Goal: Task Accomplishment & Management: Use online tool/utility

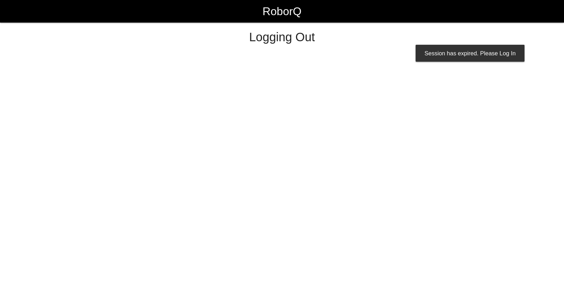
select select "Worker"
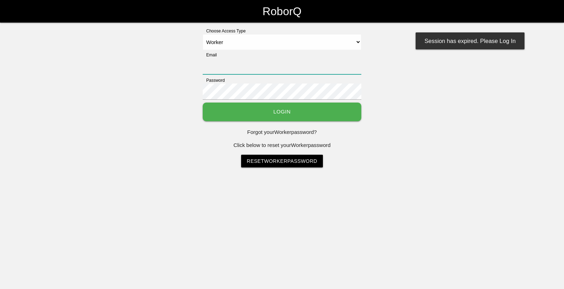
type input "[EMAIL_ADDRESS][DOMAIN_NAME]"
click at [277, 116] on button "Login" at bounding box center [282, 112] width 159 height 19
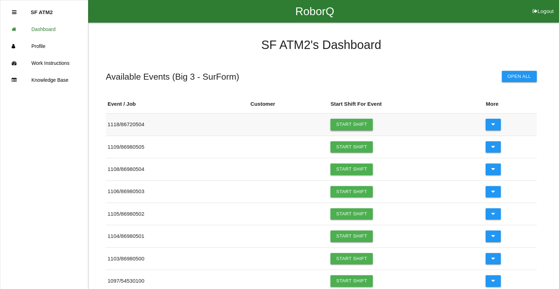
click at [359, 124] on link "Start Shift" at bounding box center [351, 124] width 42 height 11
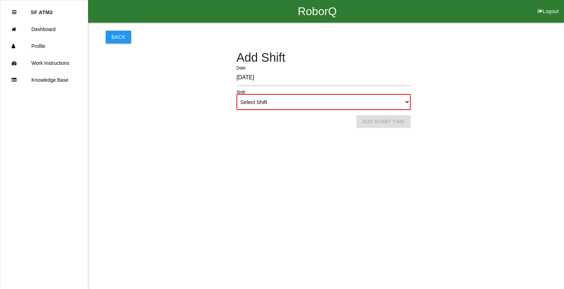
click at [406, 100] on select "Select Shift 1st Shift 2nd Shift 3rd Shift 4th Shift" at bounding box center [324, 102] width 174 height 16
select select "1"
click at [237, 94] on select "Select Shift 1st Shift 2nd Shift 3rd Shift 4th Shift" at bounding box center [324, 102] width 174 height 16
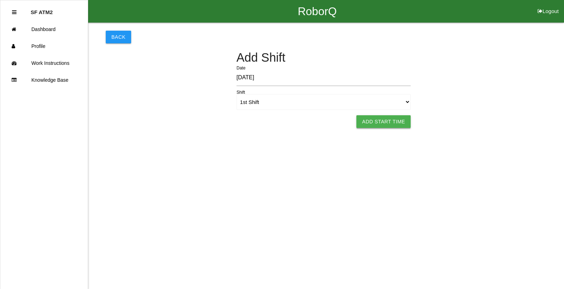
click at [364, 122] on button "Add Start Time" at bounding box center [383, 121] width 54 height 13
select select "6"
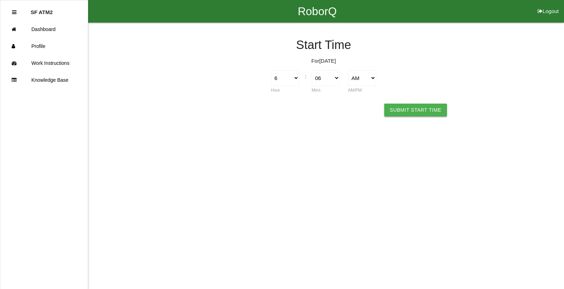
click at [411, 112] on button "Submit Start Time" at bounding box center [415, 110] width 63 height 13
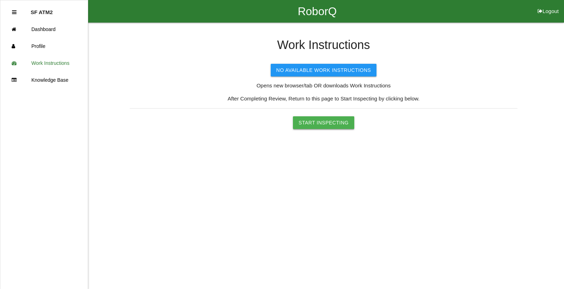
click at [340, 125] on button "Start Inspecting" at bounding box center [323, 122] width 61 height 13
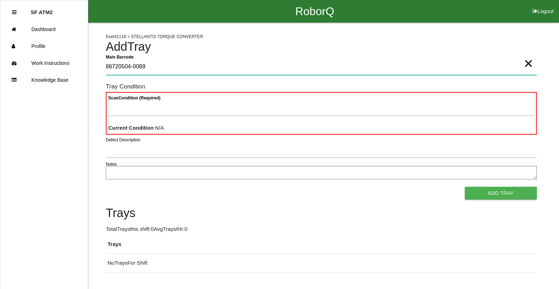
type Barcode "86720504-0089"
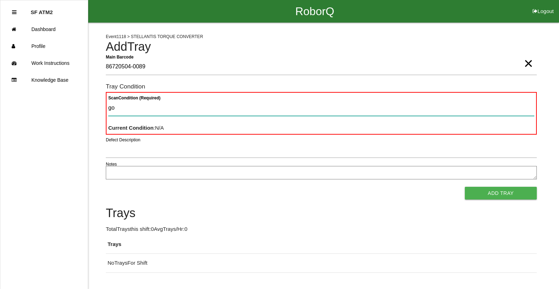
type Condition "goo"
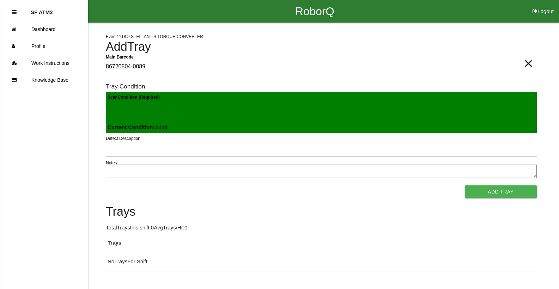
click at [465, 185] on button "Add Tray" at bounding box center [501, 191] width 72 height 13
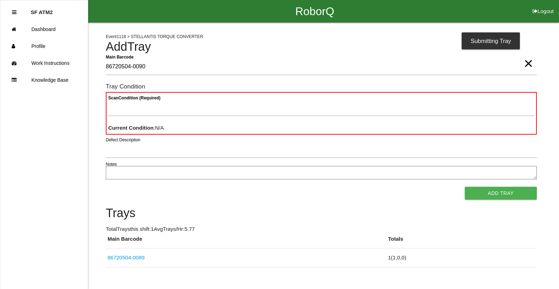
type Barcode "86720504-0090"
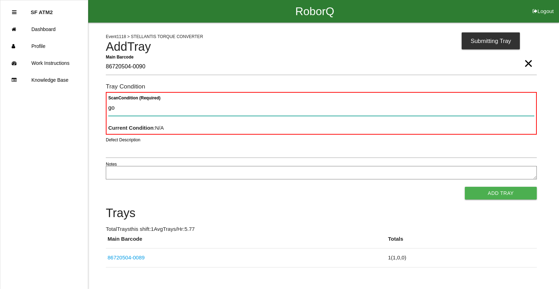
type Condition "goo"
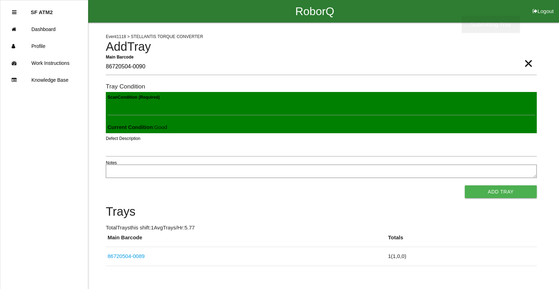
click at [465, 185] on button "Add Tray" at bounding box center [501, 191] width 72 height 13
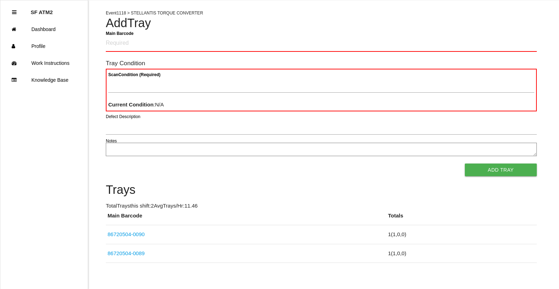
scroll to position [32, 0]
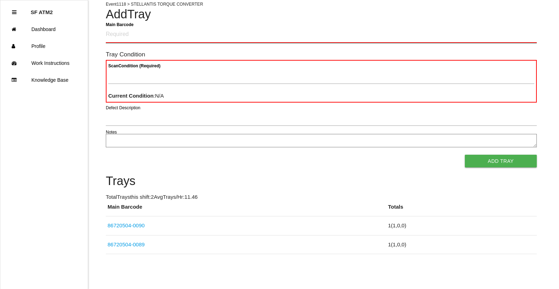
click at [170, 35] on Barcode "Main Barcode" at bounding box center [321, 34] width 431 height 17
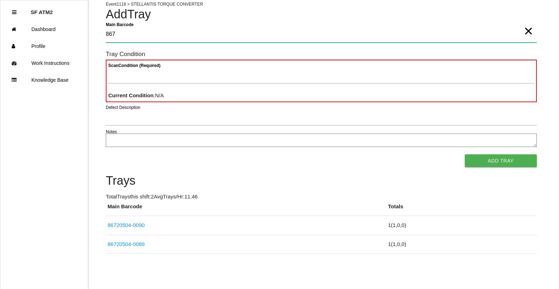
scroll to position [32, 0]
type Barcode "86720504-0091"
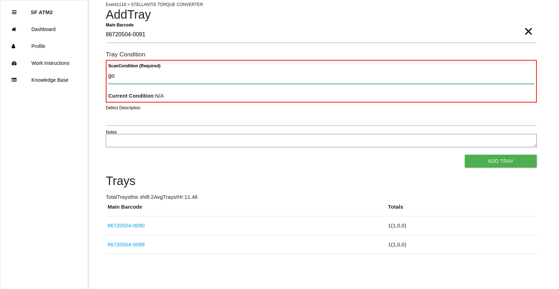
type Condition "goo"
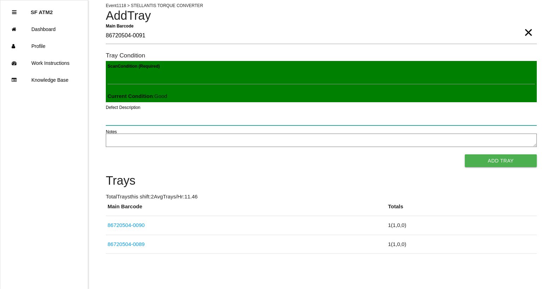
scroll to position [31, 0]
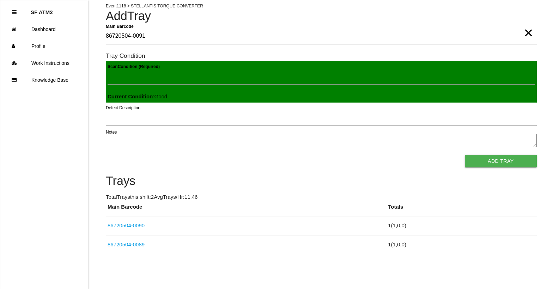
click at [465, 155] on button "Add Tray" at bounding box center [501, 161] width 72 height 13
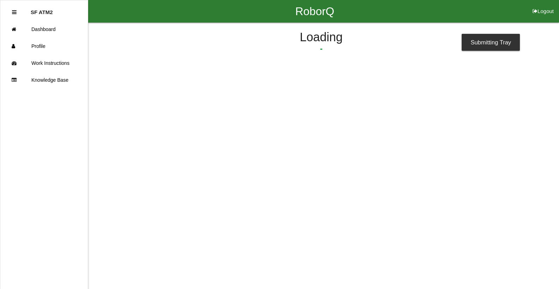
scroll to position [0, 0]
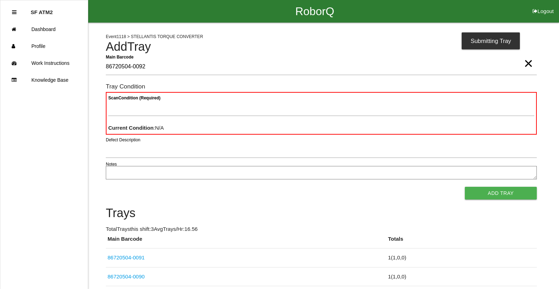
type Barcode "86720504-0092"
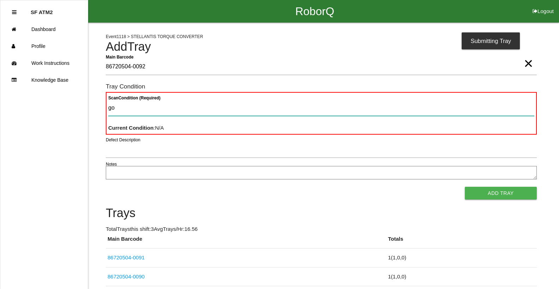
type Condition "goo"
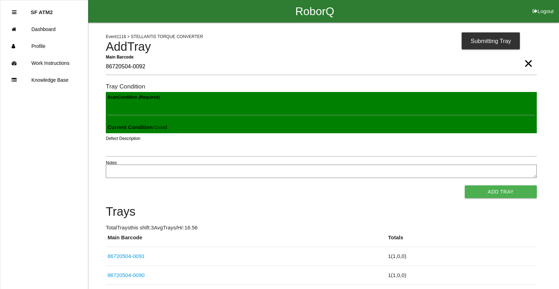
click at [465, 185] on button "Add Tray" at bounding box center [501, 191] width 72 height 13
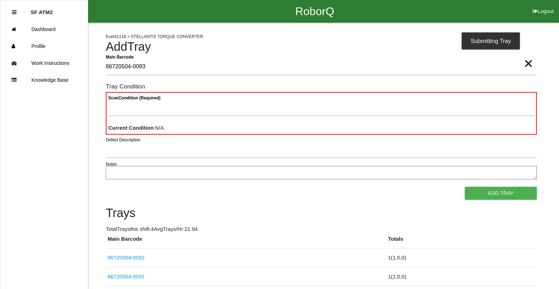
type Barcode "86720504-0093"
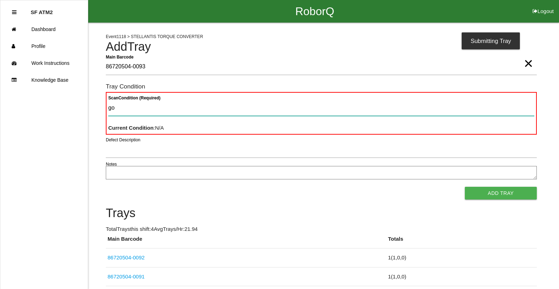
type Condition "goo"
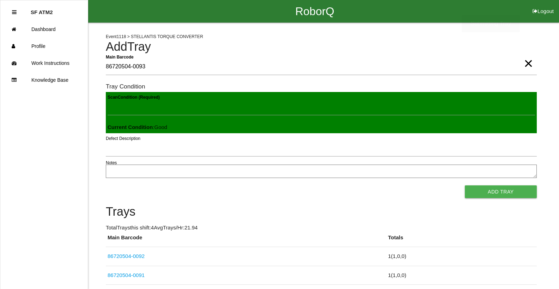
click at [465, 185] on button "Add Tray" at bounding box center [501, 191] width 72 height 13
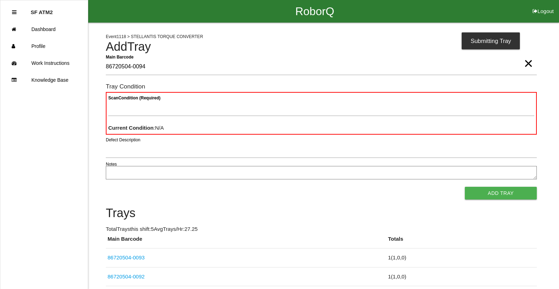
type Barcode "86720504-0094"
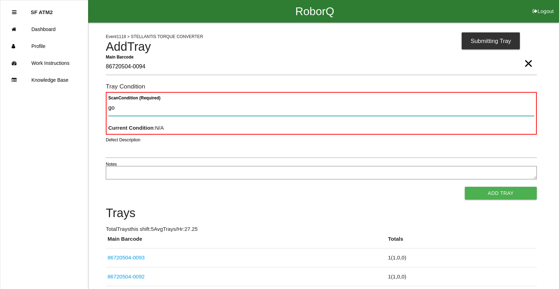
type Condition "goo"
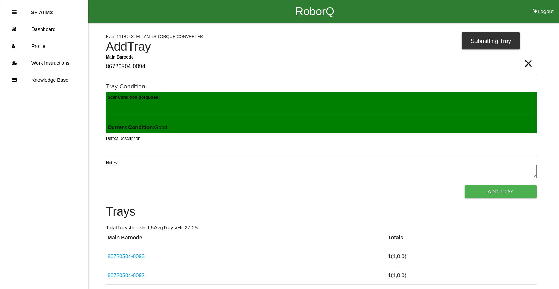
click at [465, 185] on button "Add Tray" at bounding box center [501, 191] width 72 height 13
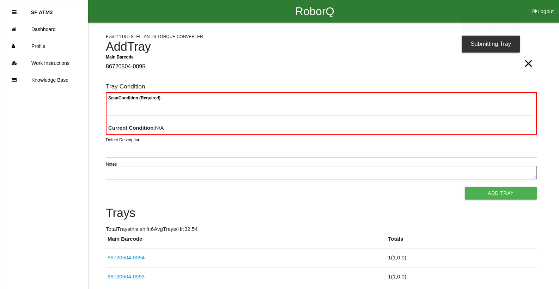
type Barcode "86720504-0095"
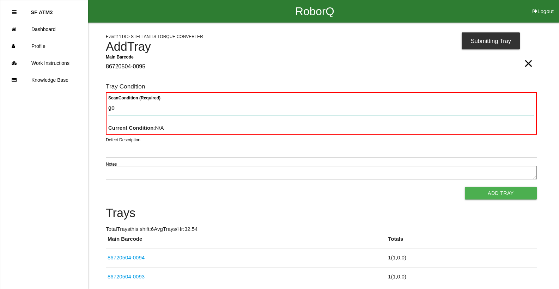
type Condition "goo"
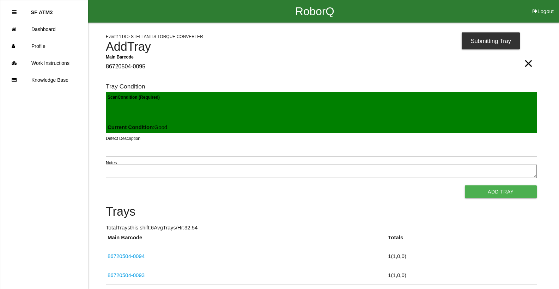
click at [465, 185] on button "Add Tray" at bounding box center [501, 191] width 72 height 13
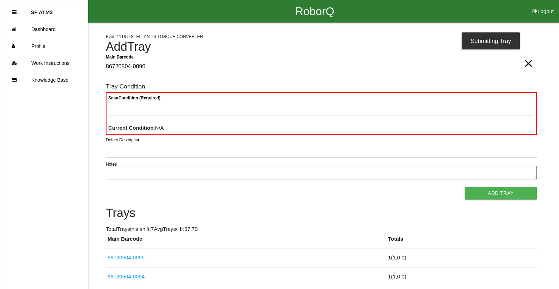
type Barcode "86720504-0096"
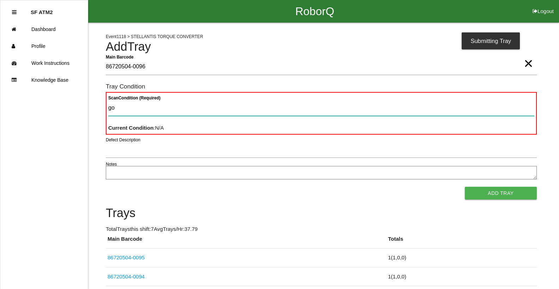
type Condition "goo"
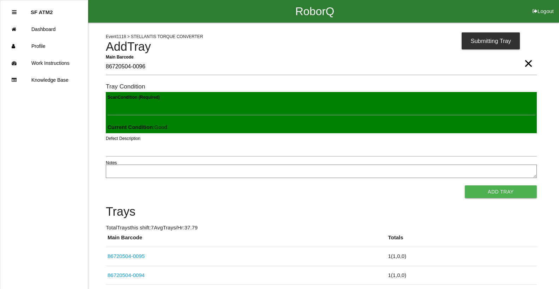
click at [465, 185] on button "Add Tray" at bounding box center [501, 191] width 72 height 13
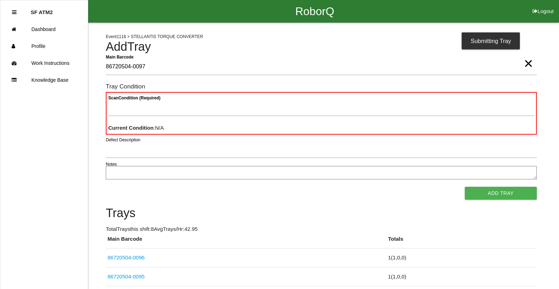
type Barcode "86720504-0097"
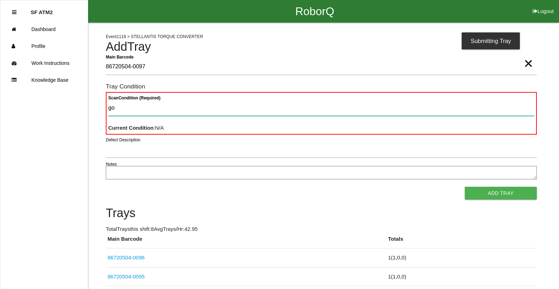
type Condition "goo"
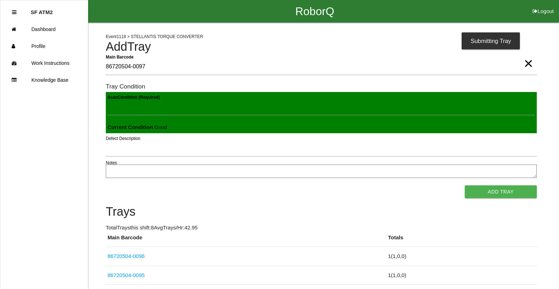
click at [465, 185] on button "Add Tray" at bounding box center [501, 191] width 72 height 13
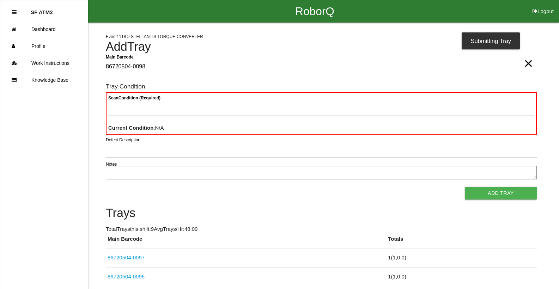
type Barcode "86720504-0098"
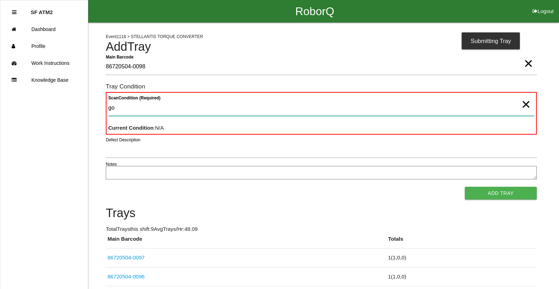
type Condition "goo"
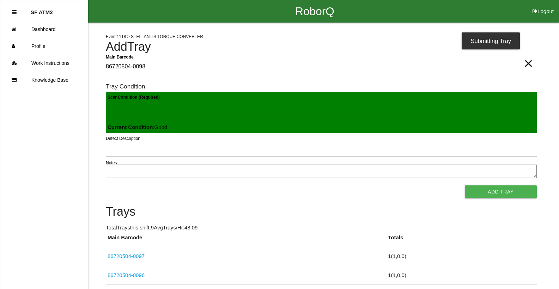
click button "Add Tray" at bounding box center [501, 191] width 72 height 13
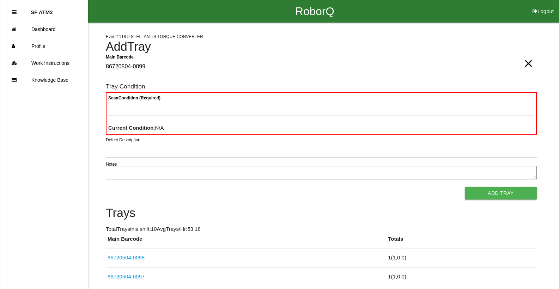
type Barcode "86720504-0099"
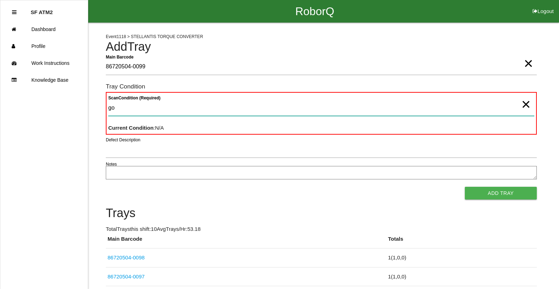
type Condition "goo"
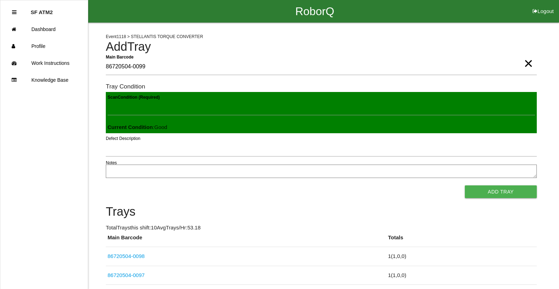
click at [465, 185] on button "Add Tray" at bounding box center [501, 191] width 72 height 13
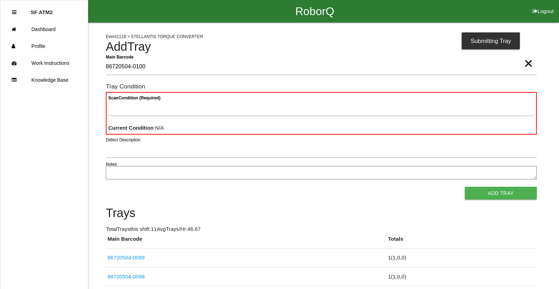
type Barcode "86720504-0100"
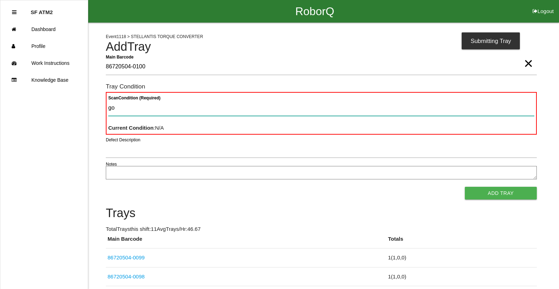
type Condition "goo"
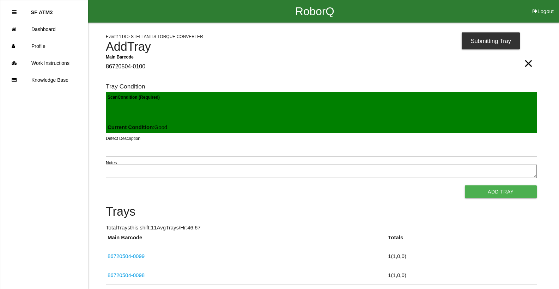
click at [465, 185] on button "Add Tray" at bounding box center [501, 191] width 72 height 13
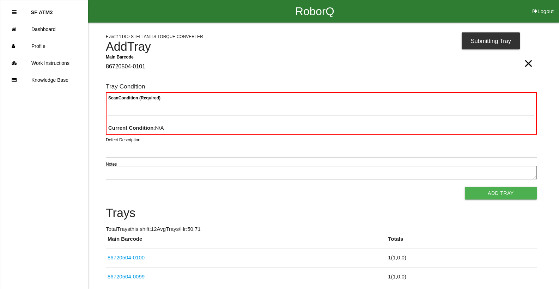
type Barcode "86720504-0101"
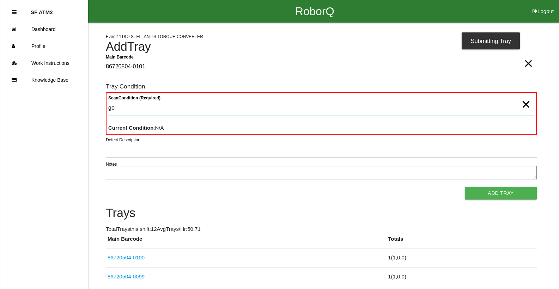
type Condition "goo"
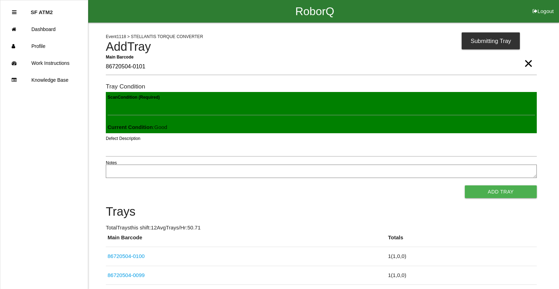
click at [465, 185] on button "Add Tray" at bounding box center [501, 191] width 72 height 13
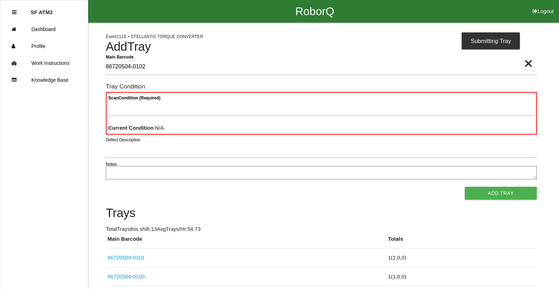
type Barcode "86720504-0102"
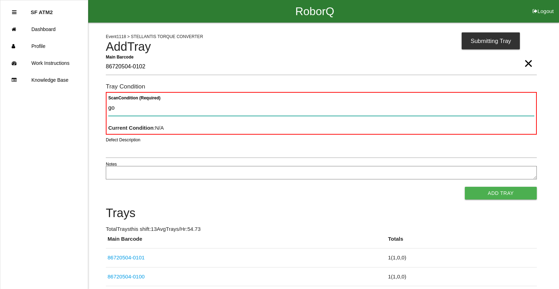
type Condition "goo"
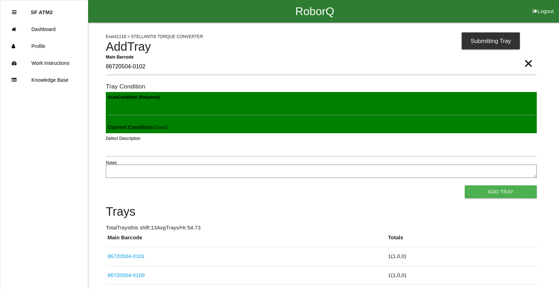
click at [465, 185] on button "Add Tray" at bounding box center [501, 191] width 72 height 13
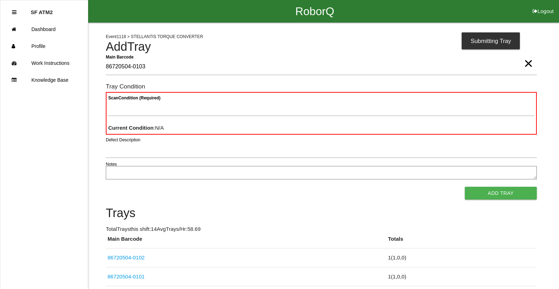
type Barcode "86720504-0103"
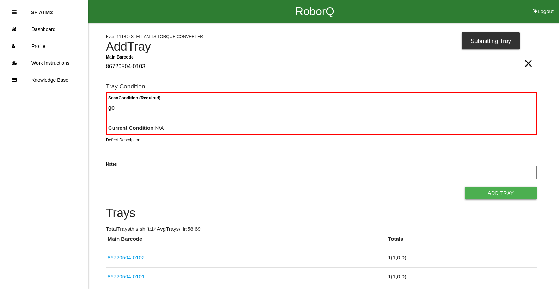
type Condition "goo"
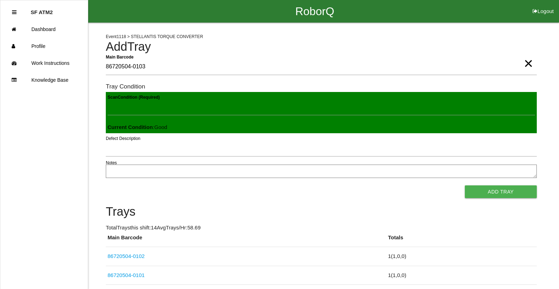
click at [465, 185] on button "Add Tray" at bounding box center [501, 191] width 72 height 13
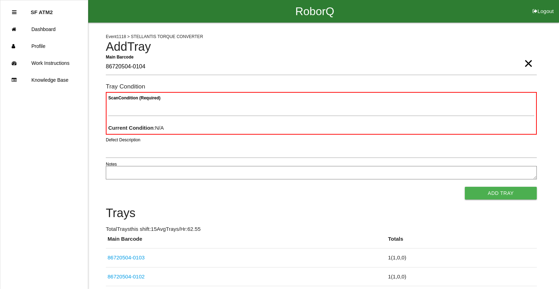
type Barcode "86720504-0104"
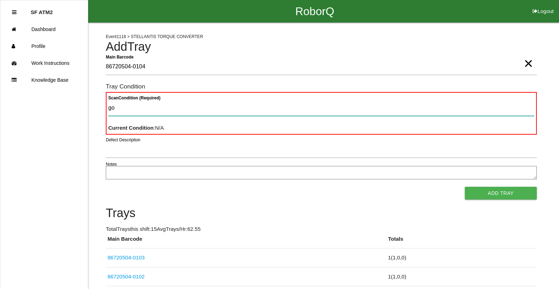
type Condition "goo"
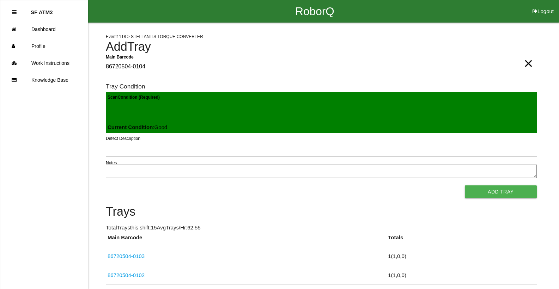
click at [465, 185] on button "Add Tray" at bounding box center [501, 191] width 72 height 13
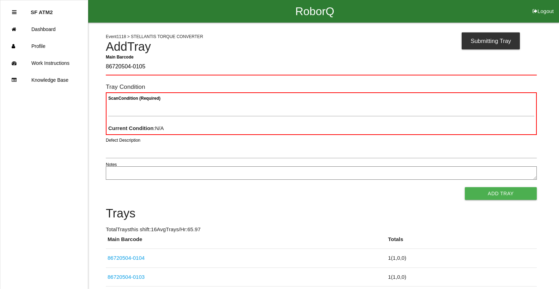
type Barcode "86720504-0105"
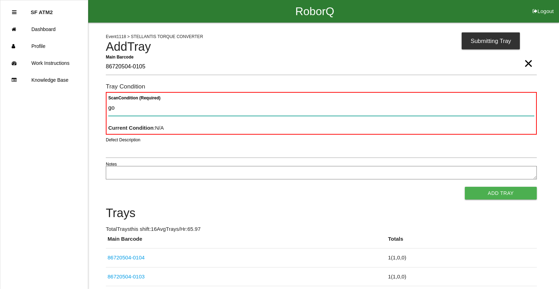
type Condition "goo"
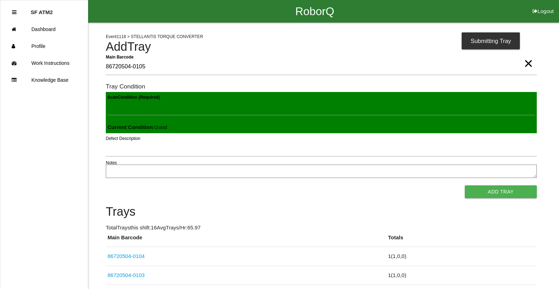
click at [465, 185] on button "Add Tray" at bounding box center [501, 191] width 72 height 13
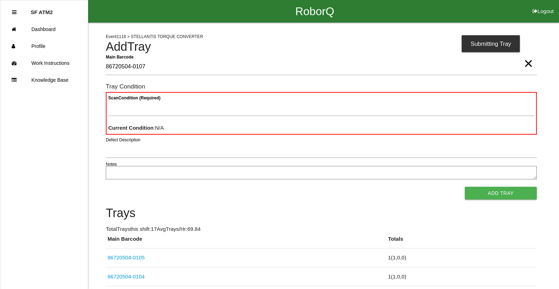
type Barcode "86720504-0107"
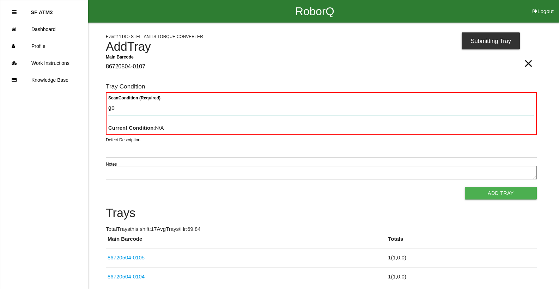
type Condition "goo"
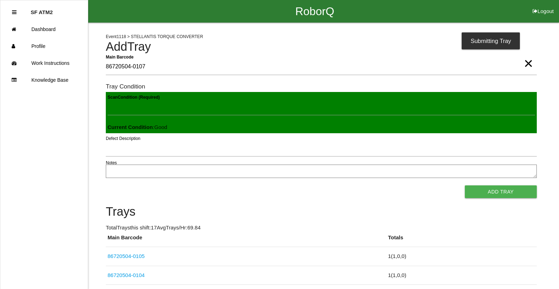
click at [465, 185] on button "Add Tray" at bounding box center [501, 191] width 72 height 13
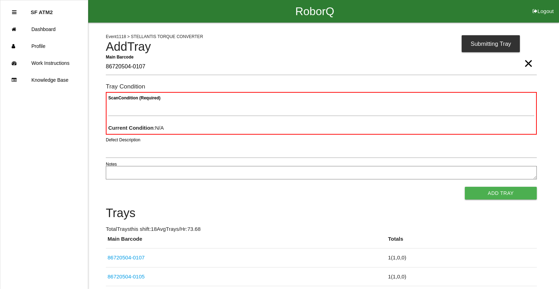
type Barcode "86720504-0107"
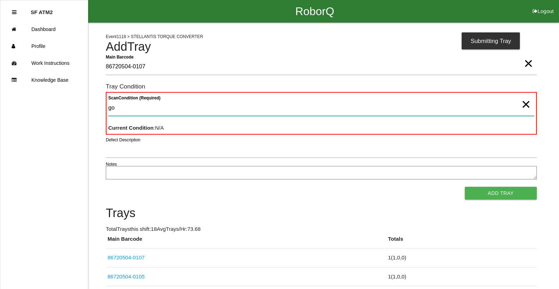
type Condition "goo"
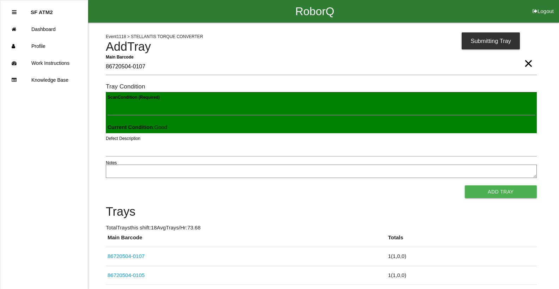
click at [465, 185] on button "Add Tray" at bounding box center [501, 191] width 72 height 13
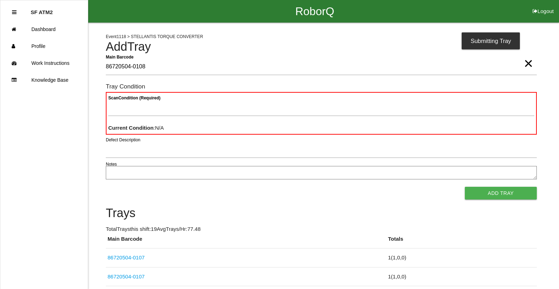
type Barcode "86720504-0108"
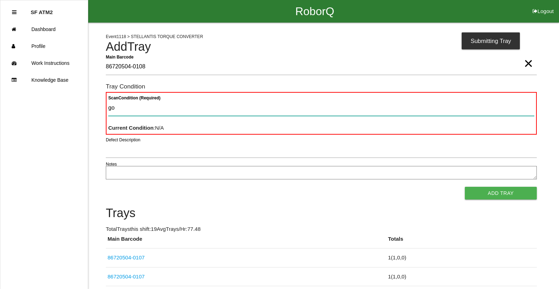
type Condition "goo"
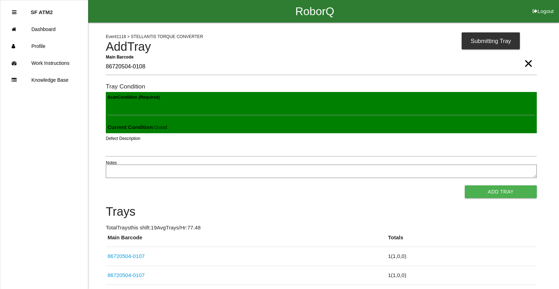
click at [465, 185] on button "Add Tray" at bounding box center [501, 191] width 72 height 13
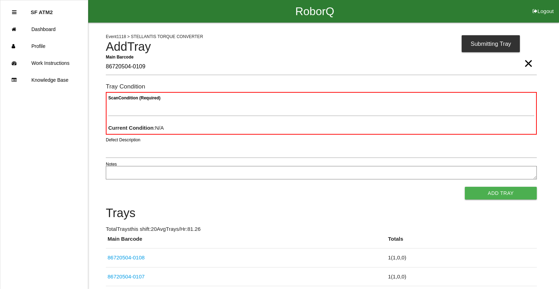
type Barcode "86720504-0109"
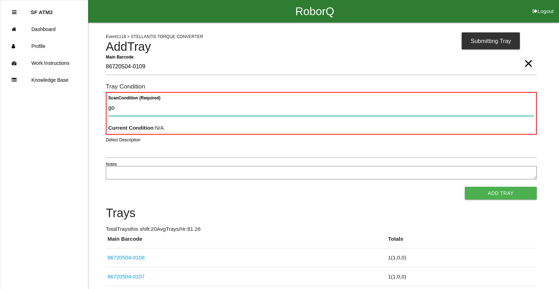
type Condition "goo"
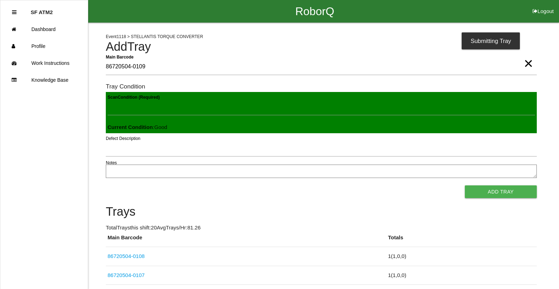
click at [465, 185] on button "Add Tray" at bounding box center [501, 191] width 72 height 13
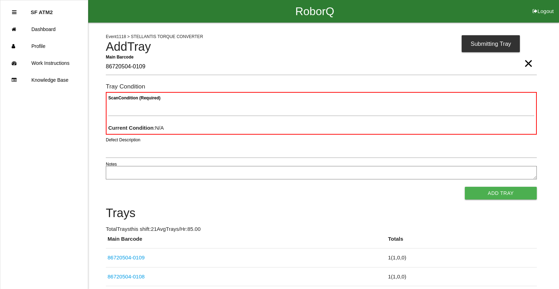
type Barcode "86720504-0109"
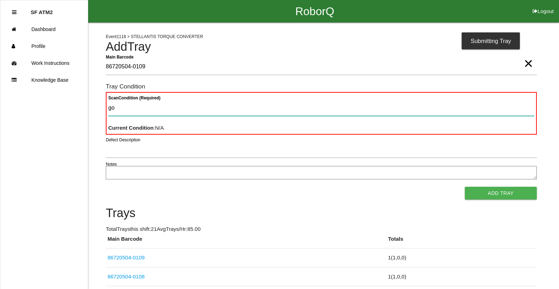
type Condition "goo"
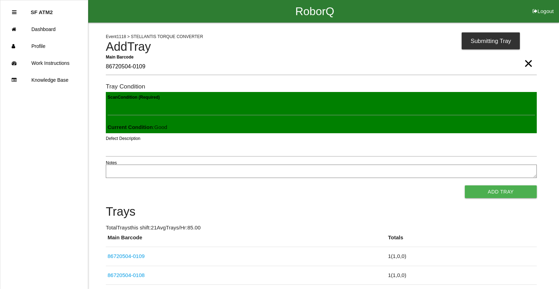
click at [465, 185] on button "Add Tray" at bounding box center [501, 191] width 72 height 13
